Goal: Task Accomplishment & Management: Manage account settings

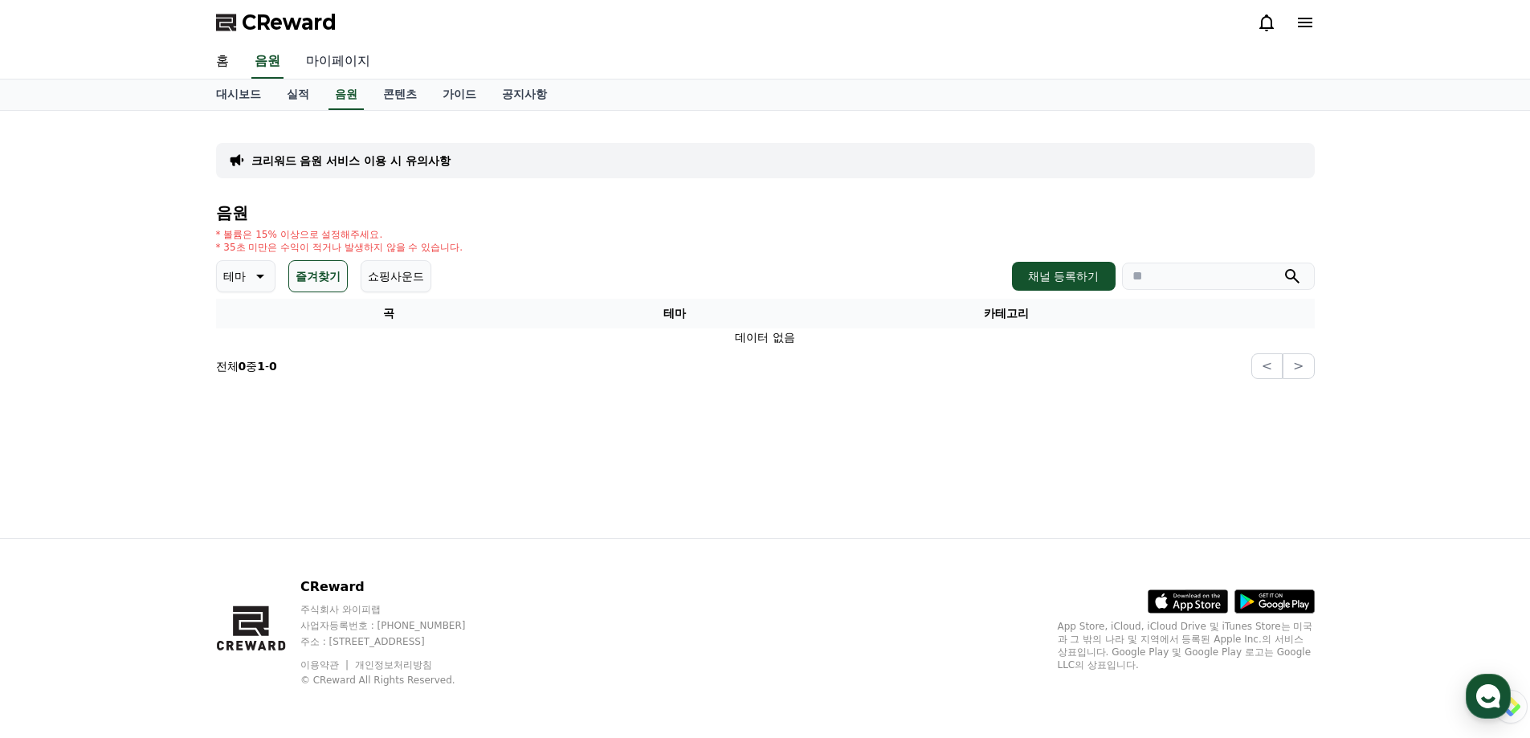
click at [341, 64] on link "마이페이지" at bounding box center [338, 62] width 90 height 34
select select "**********"
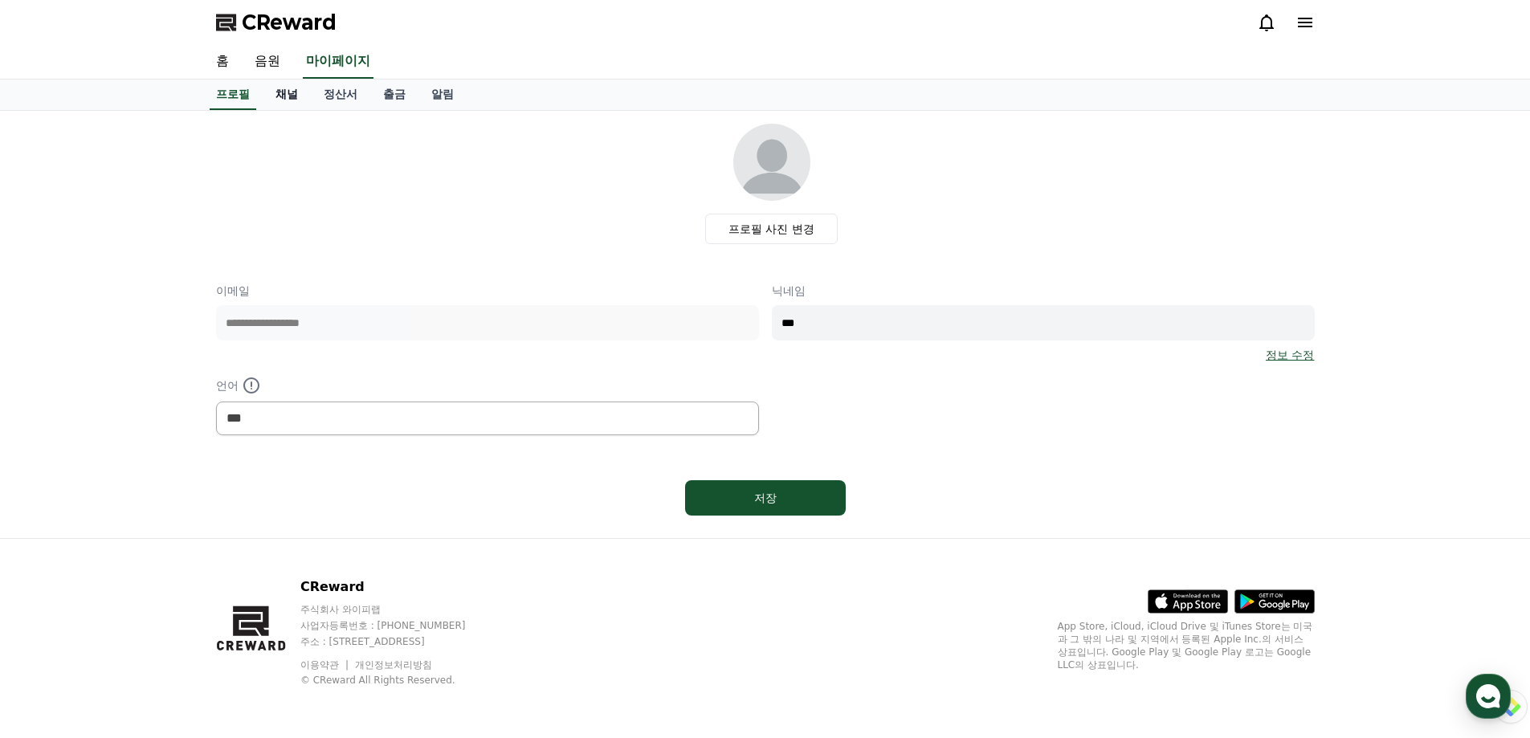
click at [284, 100] on link "채널" at bounding box center [287, 95] width 48 height 31
